Goal: Task Accomplishment & Management: Manage account settings

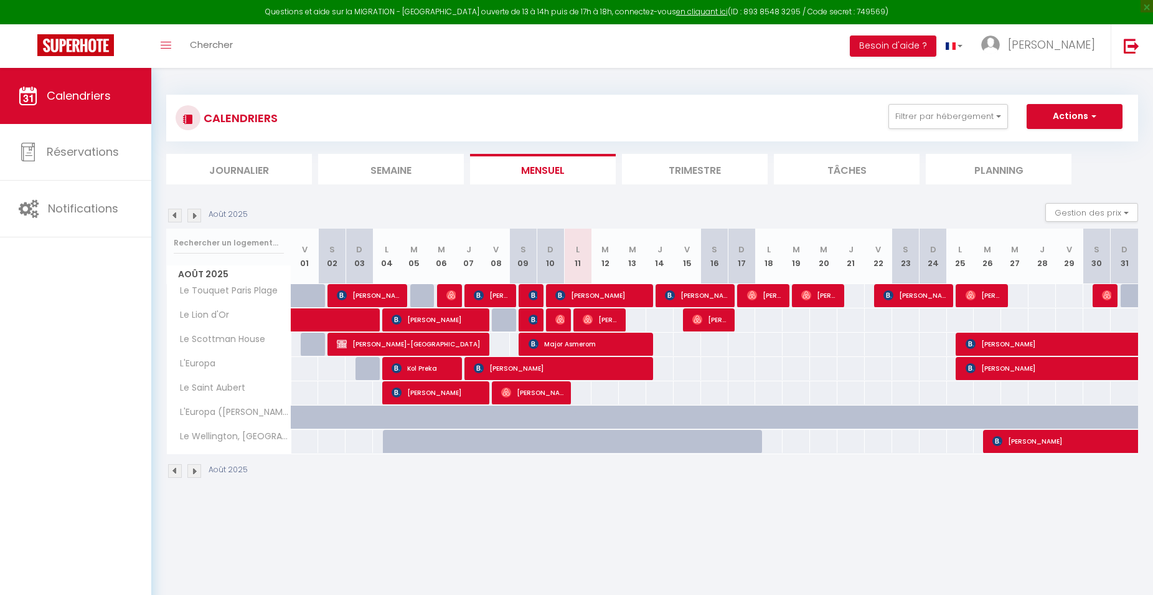
select select
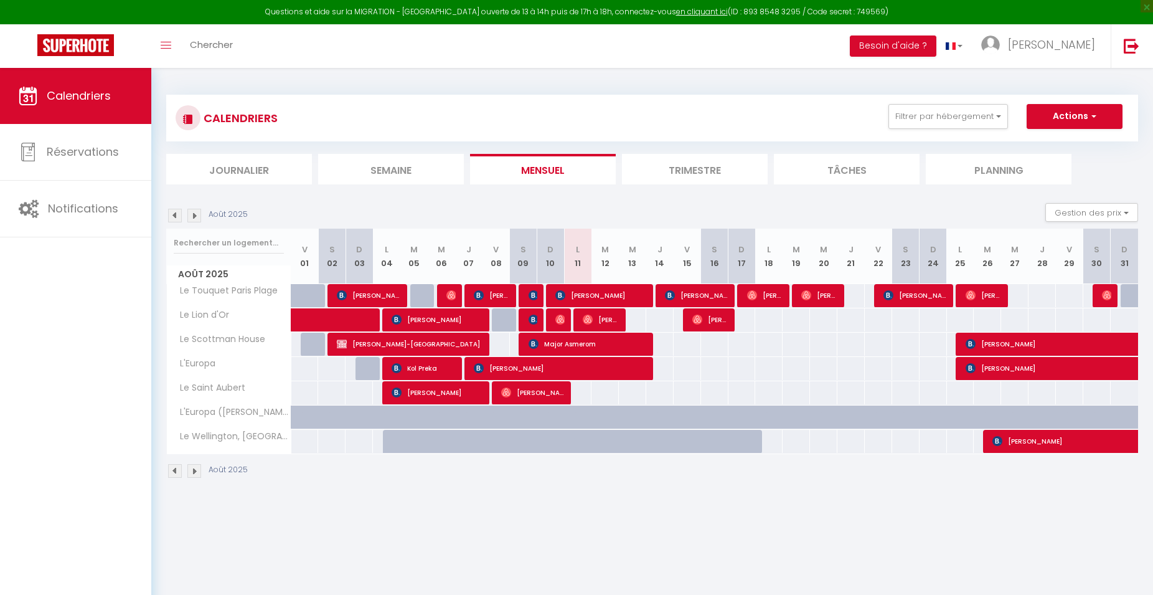
select select
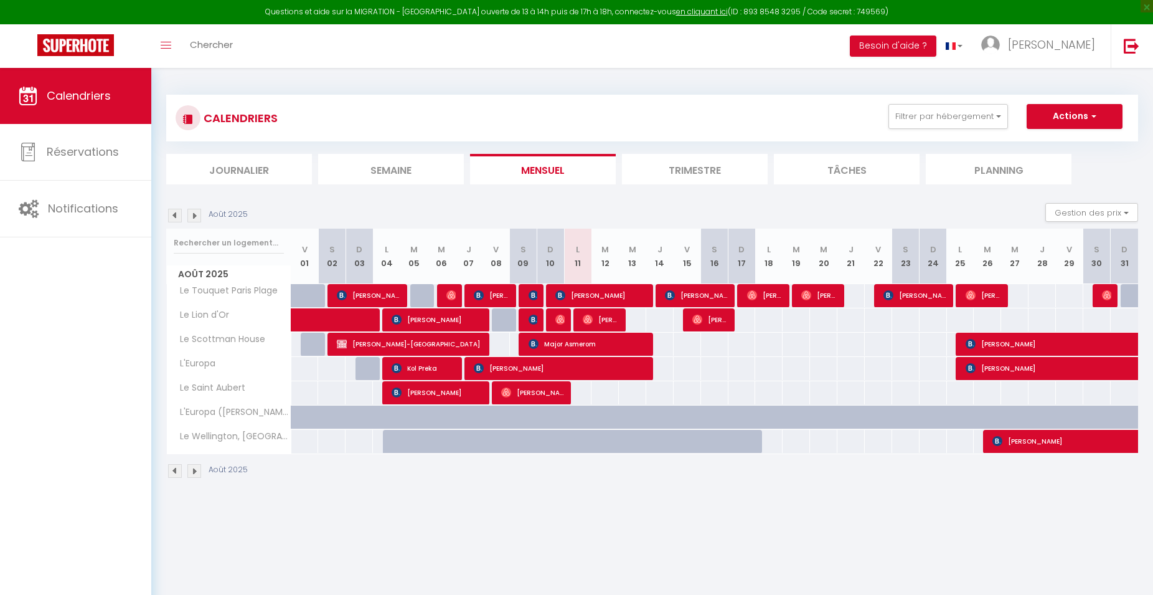
select select
click at [420, 367] on span "Kol Preka" at bounding box center [424, 368] width 64 height 24
select select "OK"
select select "KO"
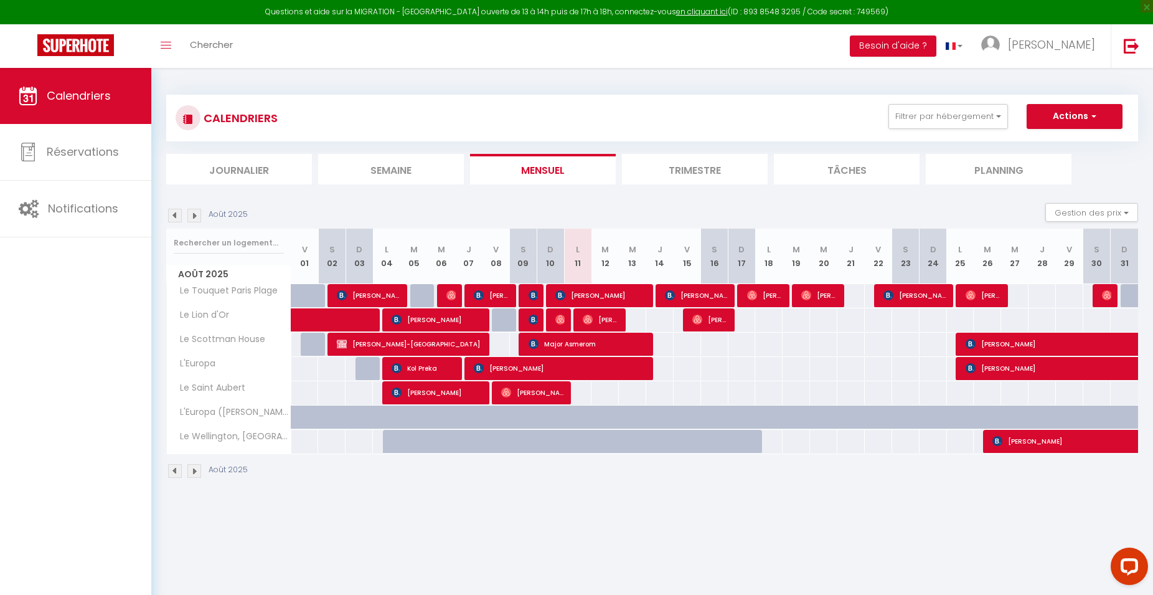
select select "0"
select select "1"
select select
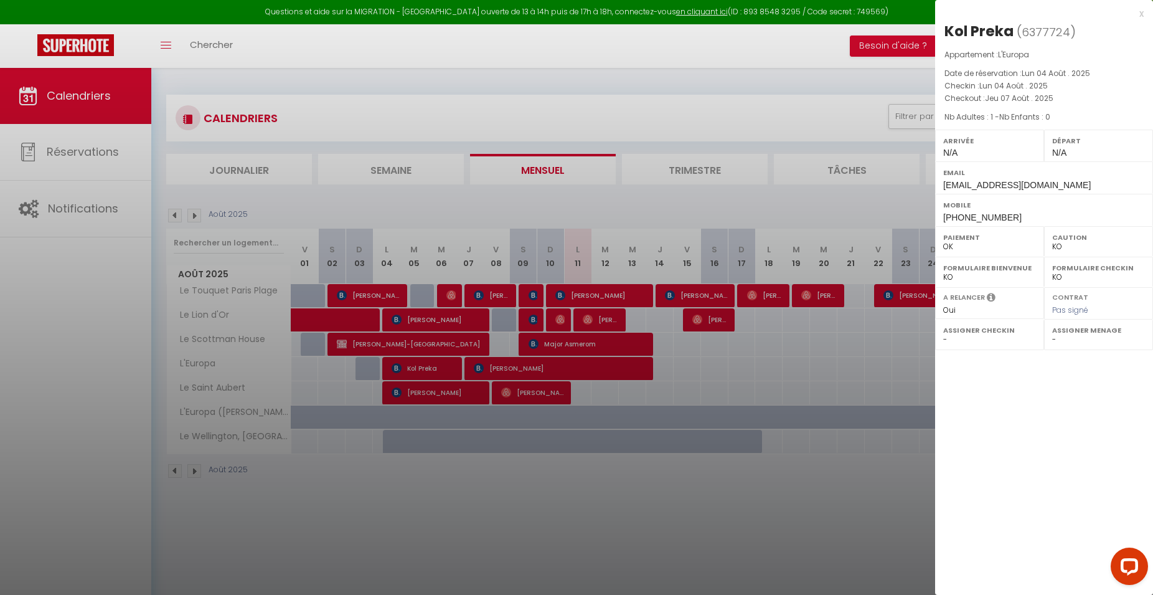
click at [420, 367] on div at bounding box center [576, 297] width 1153 height 595
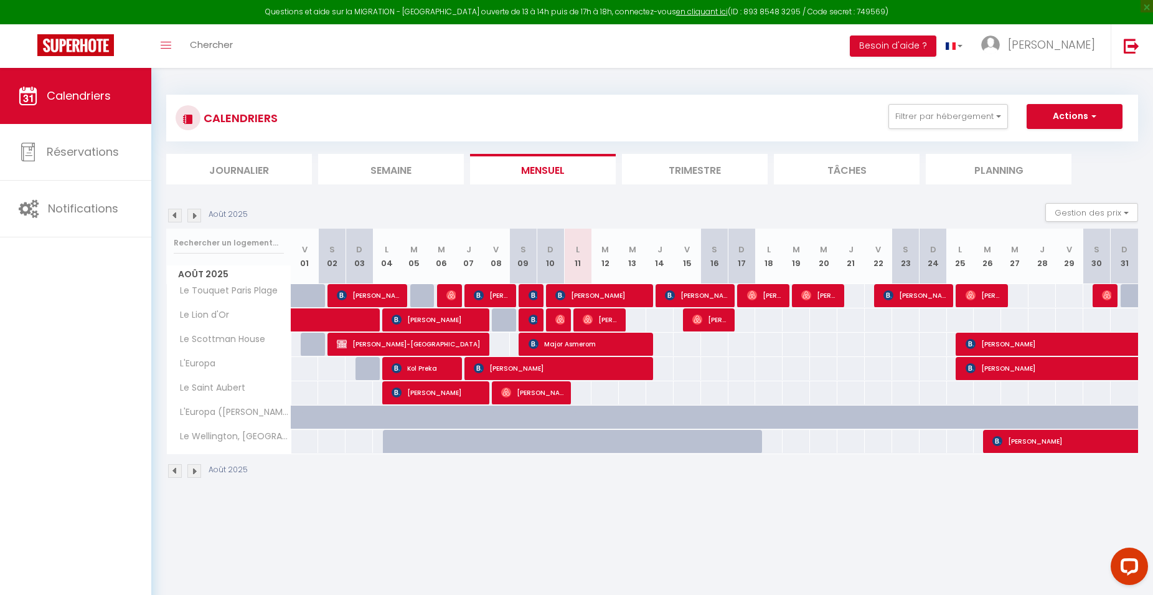
click at [546, 365] on span "[PERSON_NAME]" at bounding box center [561, 368] width 174 height 24
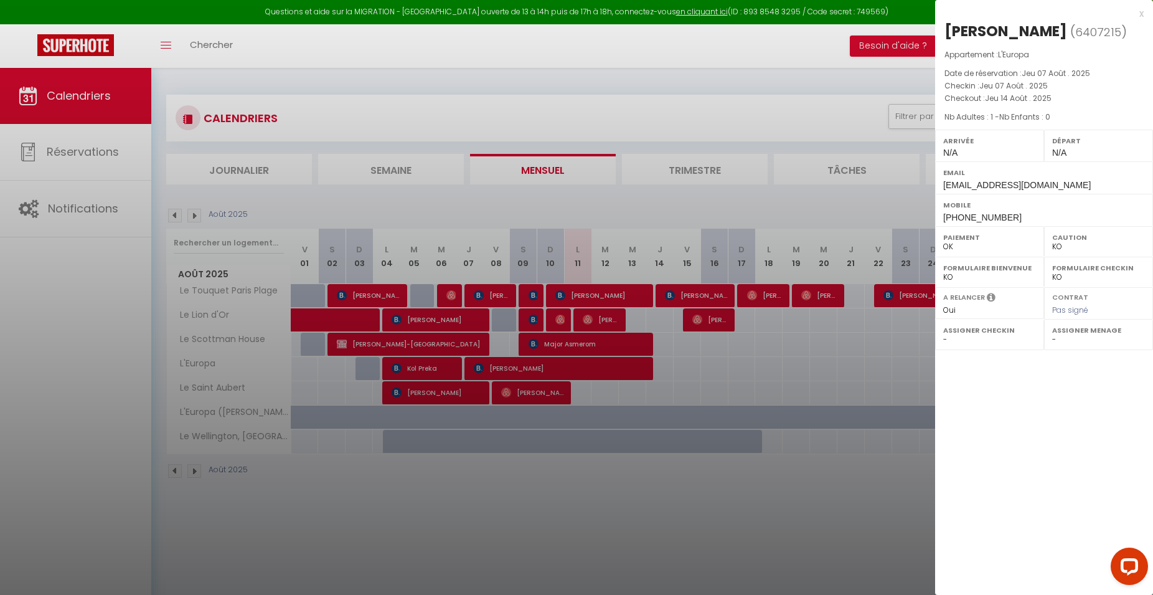
click at [546, 364] on div at bounding box center [576, 297] width 1153 height 595
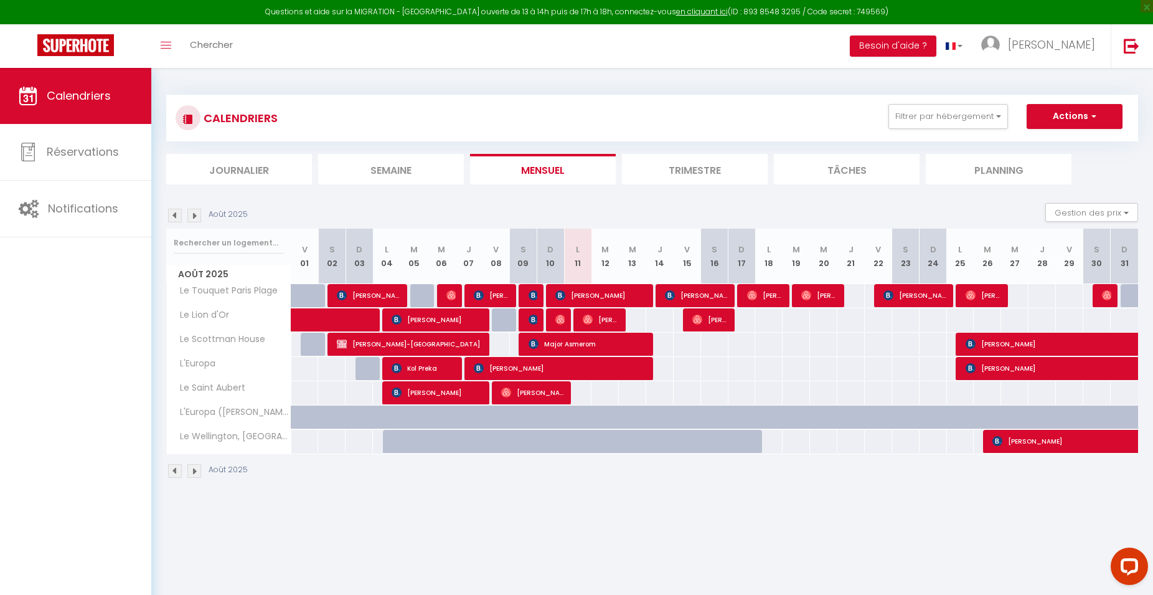
click at [606, 367] on span "[PERSON_NAME]" at bounding box center [561, 368] width 174 height 24
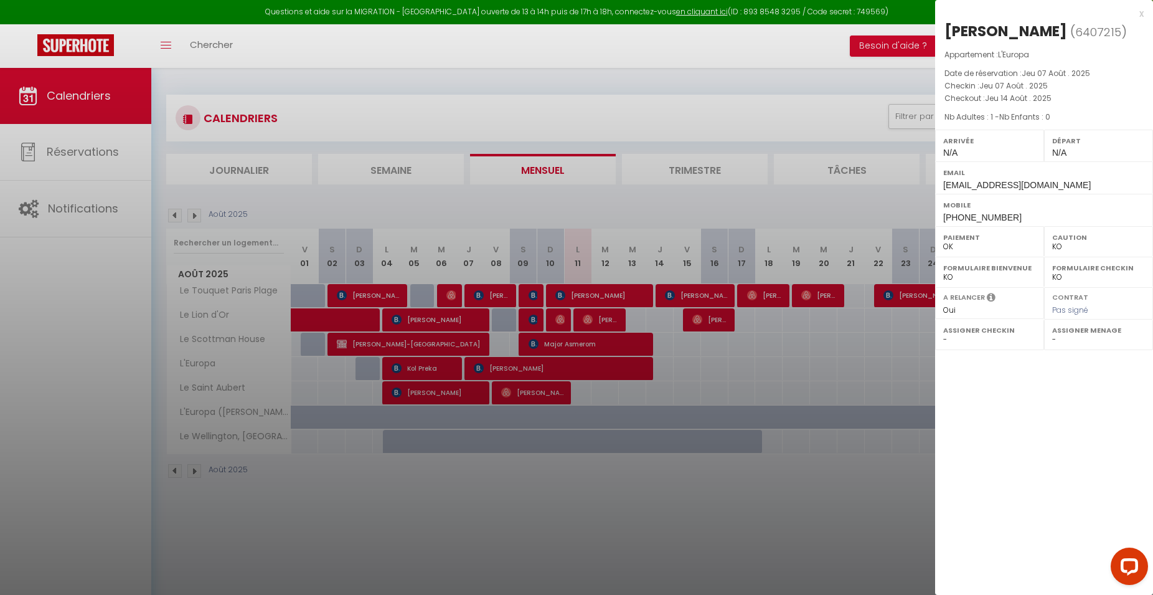
click at [606, 367] on div at bounding box center [576, 297] width 1153 height 595
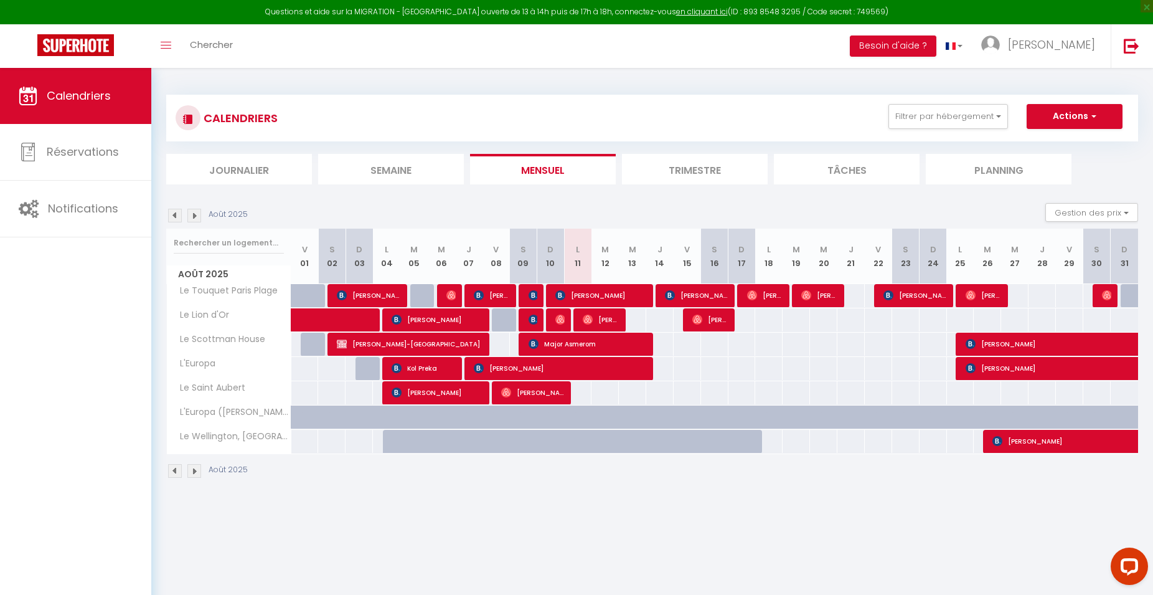
click at [409, 362] on span "Kol Preka" at bounding box center [424, 368] width 64 height 24
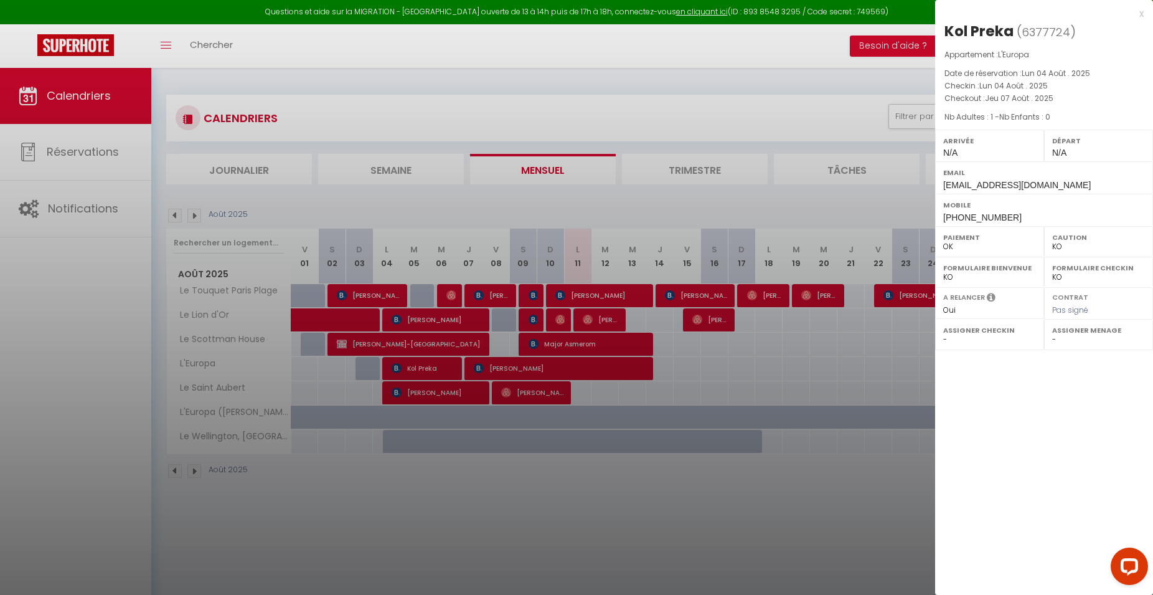
click at [522, 364] on div at bounding box center [576, 297] width 1153 height 595
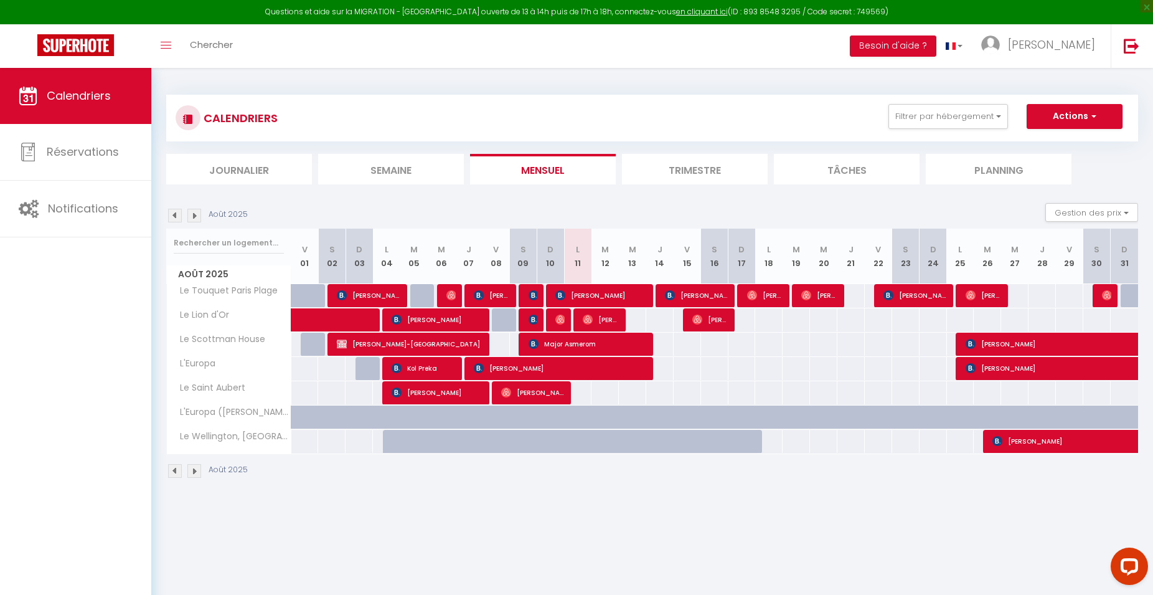
click at [522, 364] on span "[PERSON_NAME]" at bounding box center [561, 368] width 174 height 24
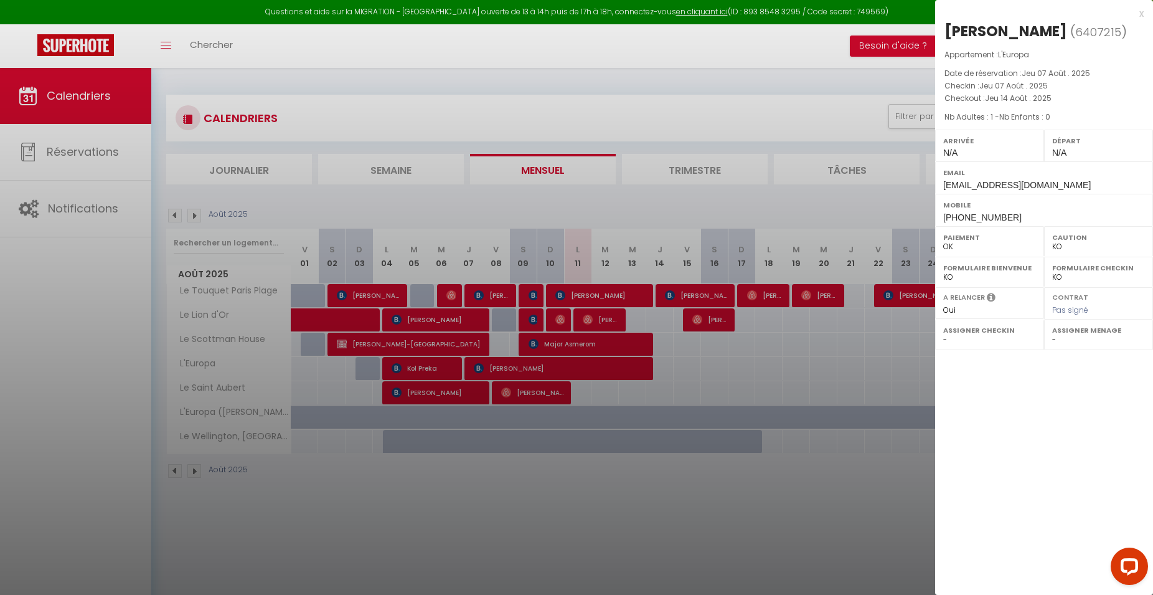
click at [520, 364] on div at bounding box center [576, 297] width 1153 height 595
